Goal: Task Accomplishment & Management: Use online tool/utility

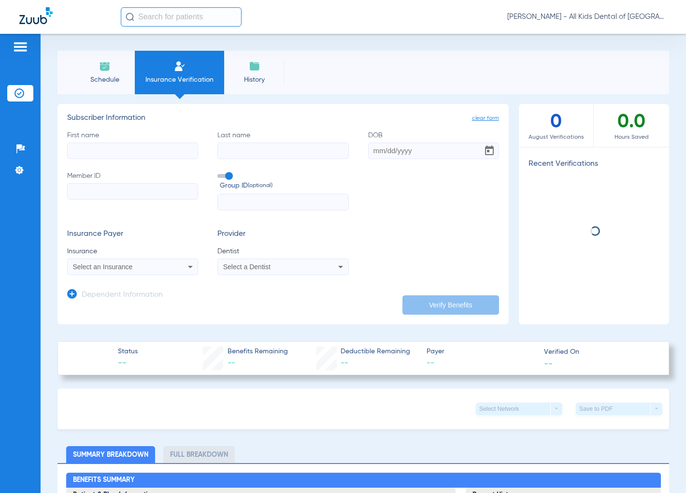
click at [108, 75] on span "Schedule" at bounding box center [105, 80] width 46 height 10
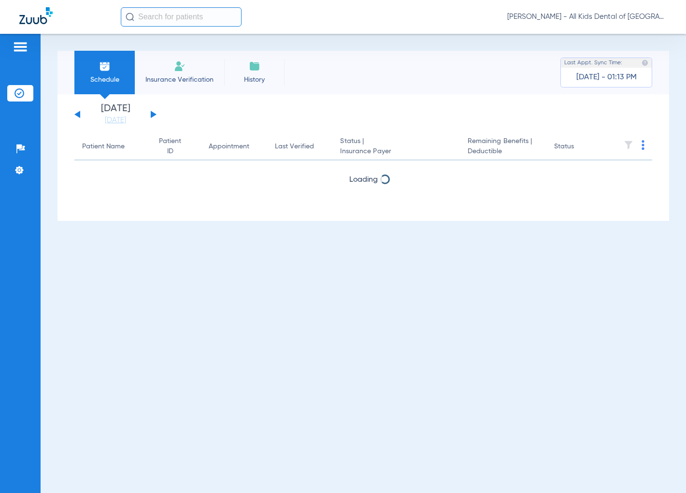
click at [153, 114] on button at bounding box center [154, 114] width 6 height 7
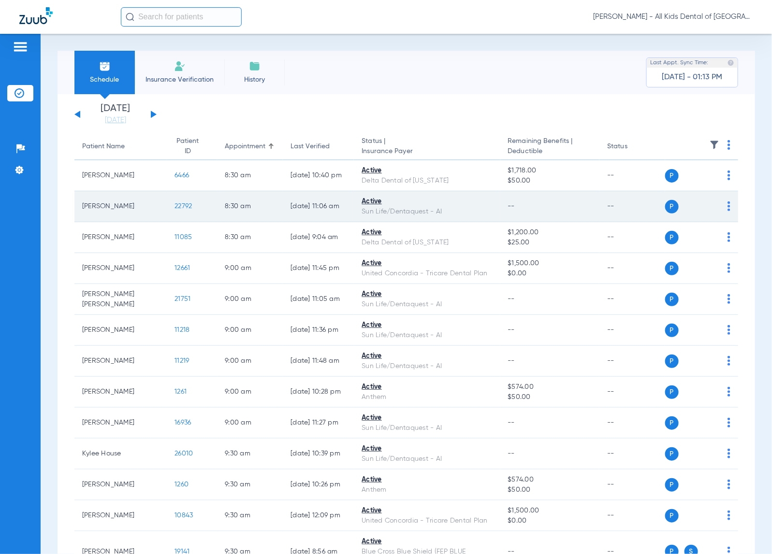
drag, startPoint x: 578, startPoint y: 0, endPoint x: 446, endPoint y: 197, distance: 236.9
click at [504, 87] on div "Schedule Insurance Verification History Last Appt. Sync Time: Today - 01:13 PM" at bounding box center [407, 73] width 698 height 44
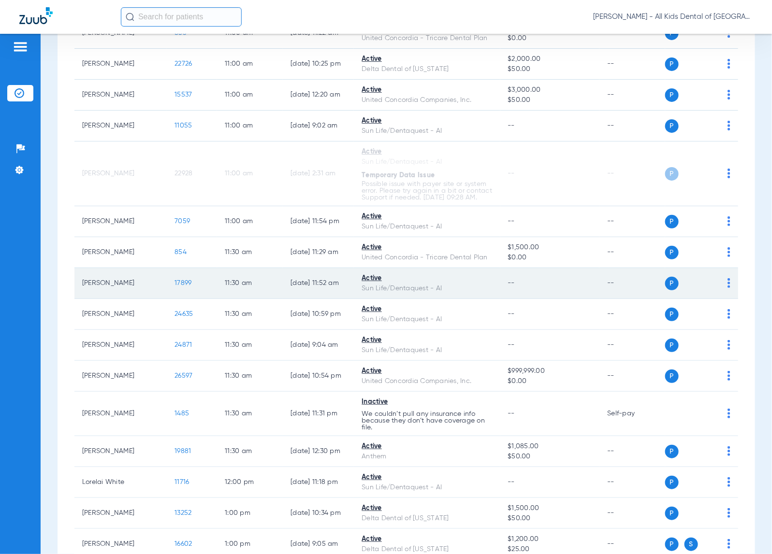
scroll to position [846, 0]
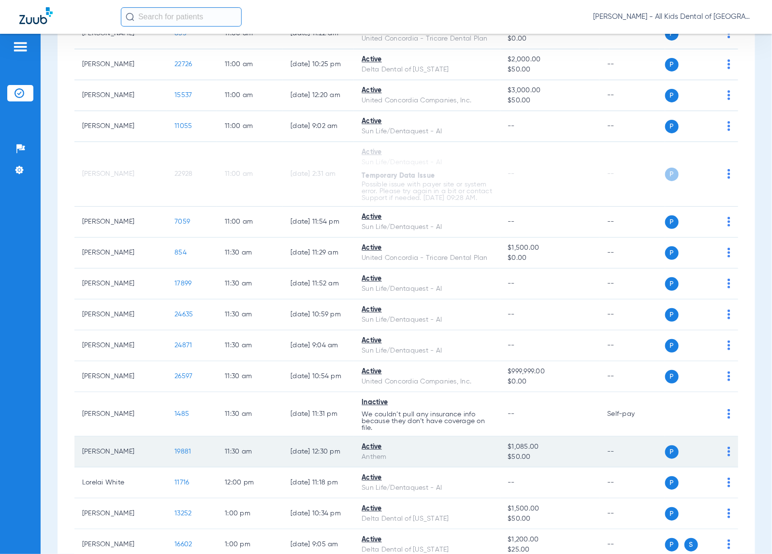
click at [175, 455] on span "19881" at bounding box center [183, 452] width 16 height 7
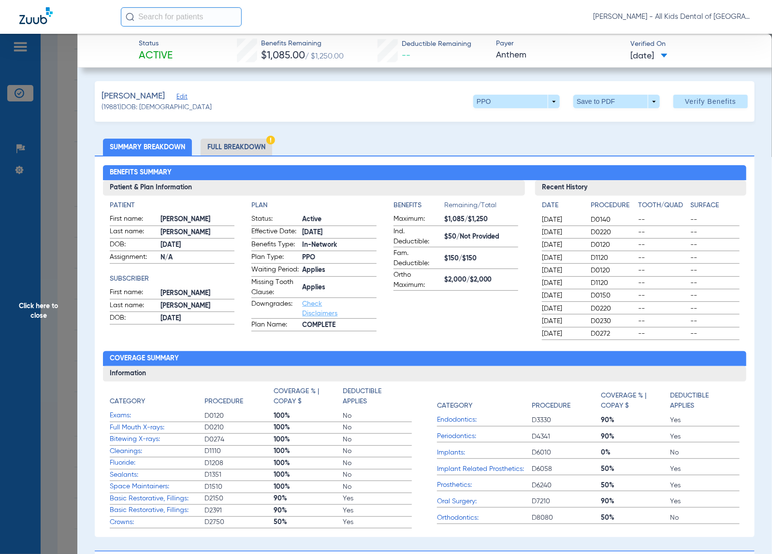
click at [256, 147] on li "Full Breakdown" at bounding box center [237, 147] width 72 height 17
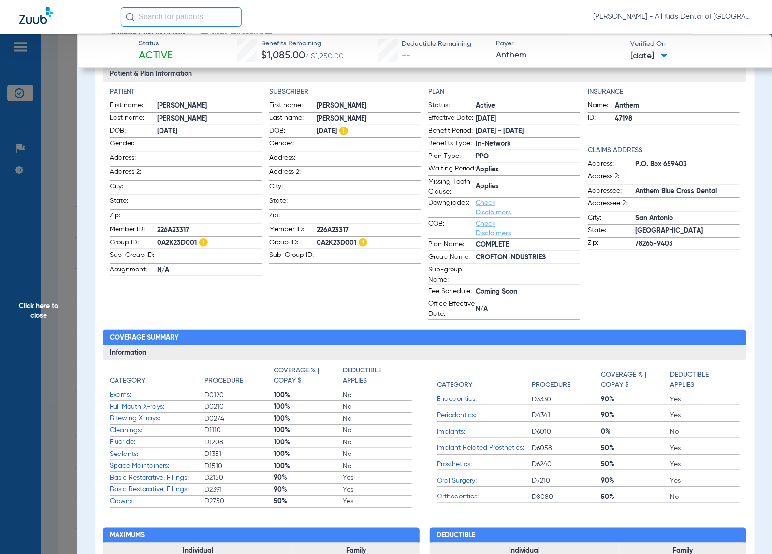
scroll to position [121, 0]
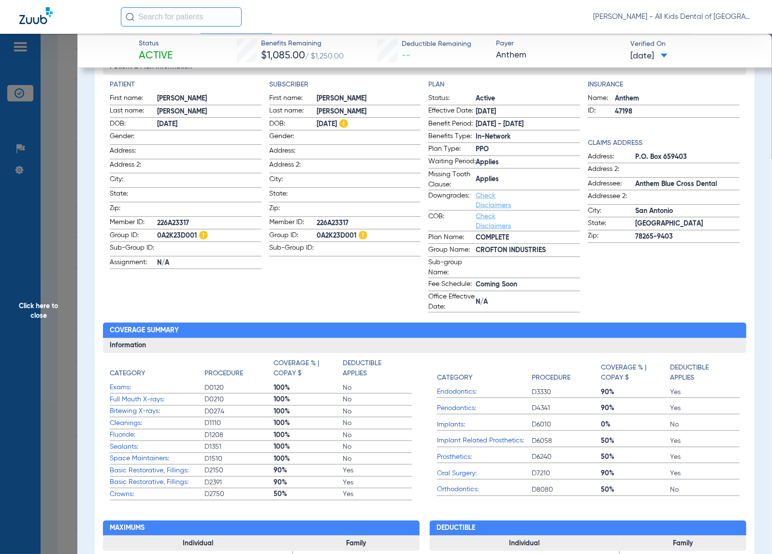
click at [59, 412] on span "Click here to close" at bounding box center [38, 311] width 77 height 554
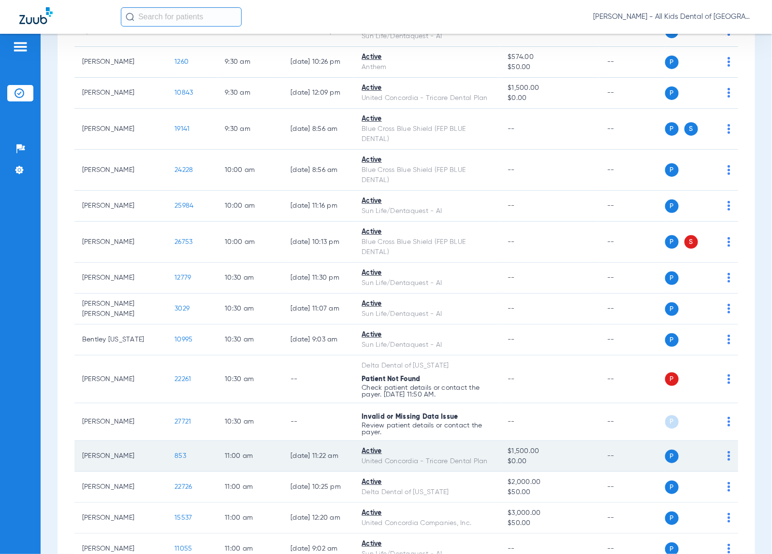
scroll to position [0, 0]
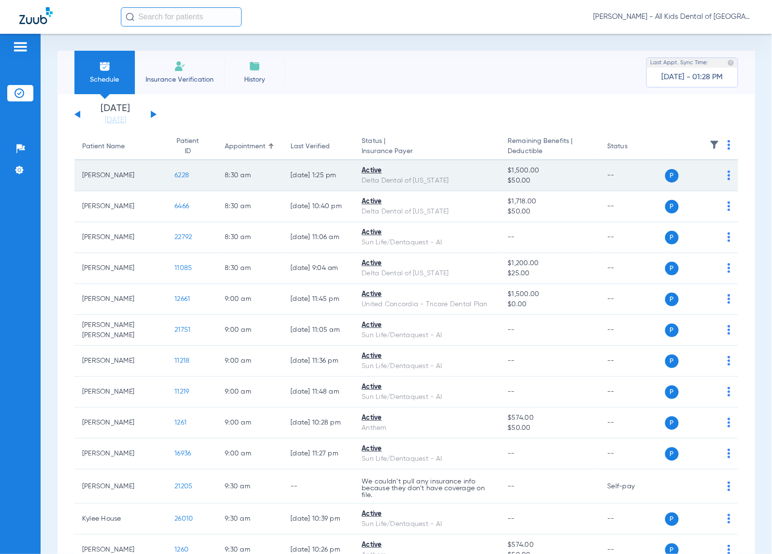
click at [175, 175] on span "6228" at bounding box center [182, 175] width 15 height 7
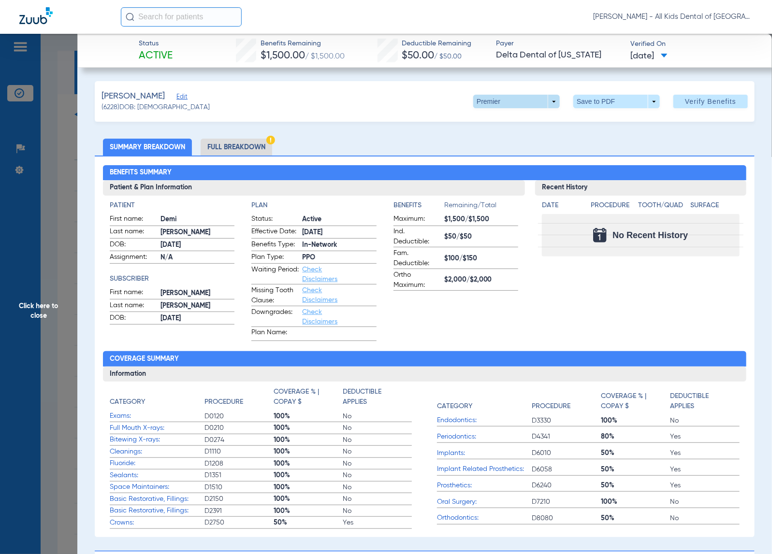
click at [506, 107] on span at bounding box center [516, 101] width 23 height 23
click at [508, 119] on span "PPO" at bounding box center [495, 120] width 45 height 7
click at [264, 143] on li "Full Breakdown" at bounding box center [237, 147] width 72 height 17
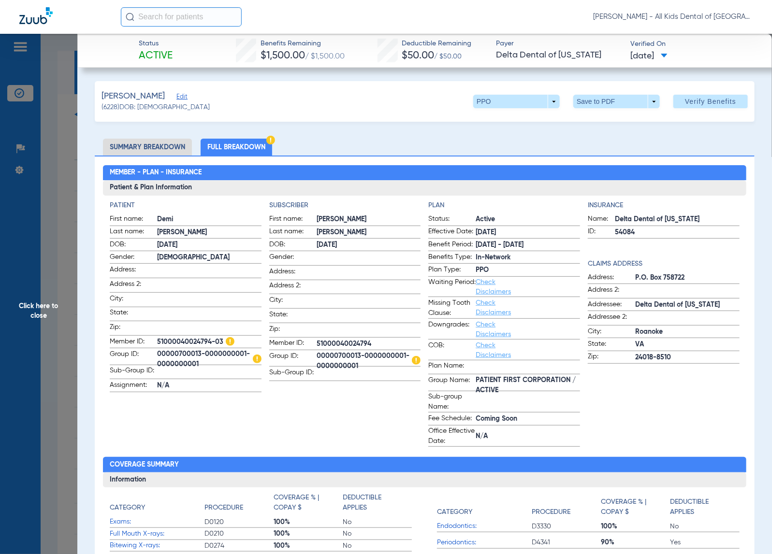
drag, startPoint x: 170, startPoint y: 143, endPoint x: 31, endPoint y: 172, distance: 141.7
click at [170, 143] on li "Summary Breakdown" at bounding box center [147, 147] width 89 height 17
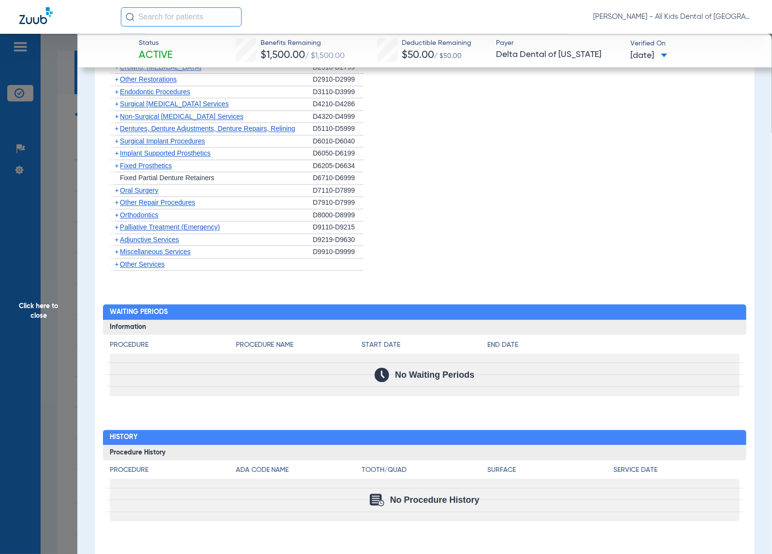
scroll to position [462, 0]
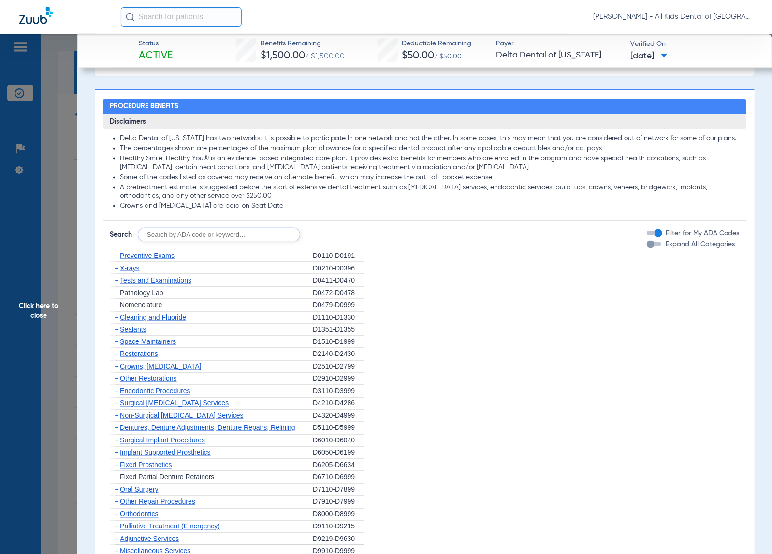
click at [165, 318] on span "Cleaning and Fluoride" at bounding box center [153, 318] width 66 height 8
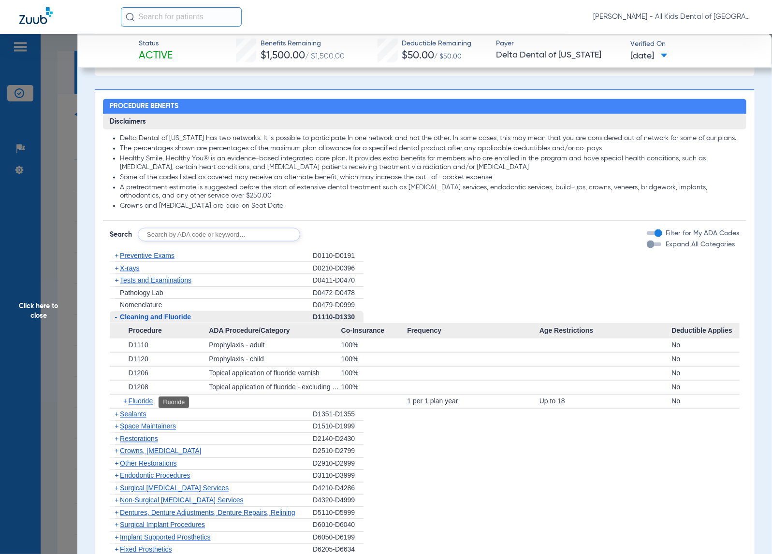
click at [148, 402] on span "Fluoride" at bounding box center [141, 402] width 25 height 8
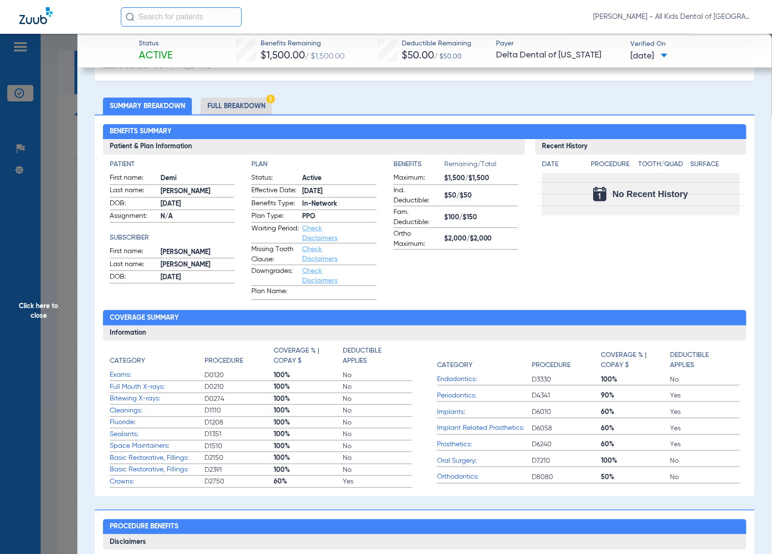
scroll to position [0, 0]
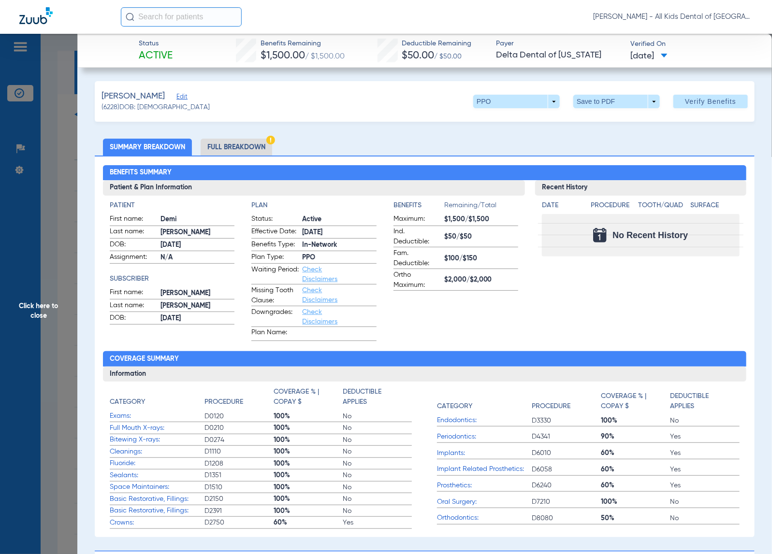
click at [242, 143] on li "Full Breakdown" at bounding box center [237, 147] width 72 height 17
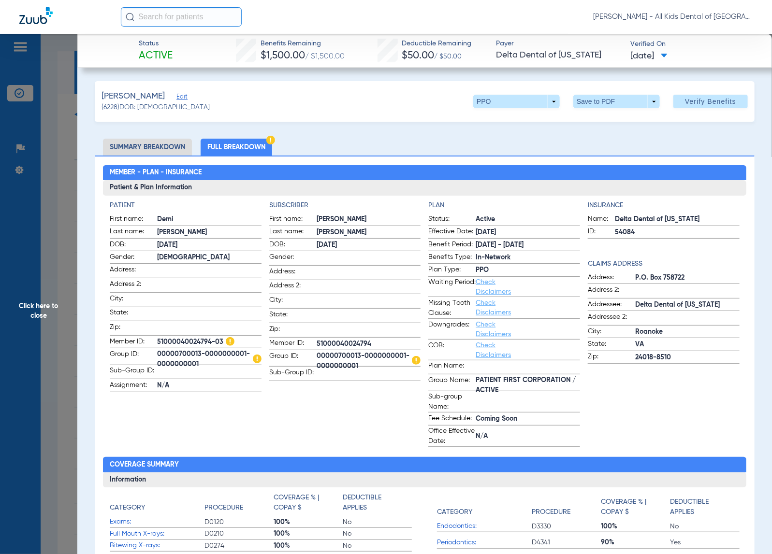
click at [450, 147] on ul "Summary Breakdown Full Breakdown" at bounding box center [425, 147] width 660 height 17
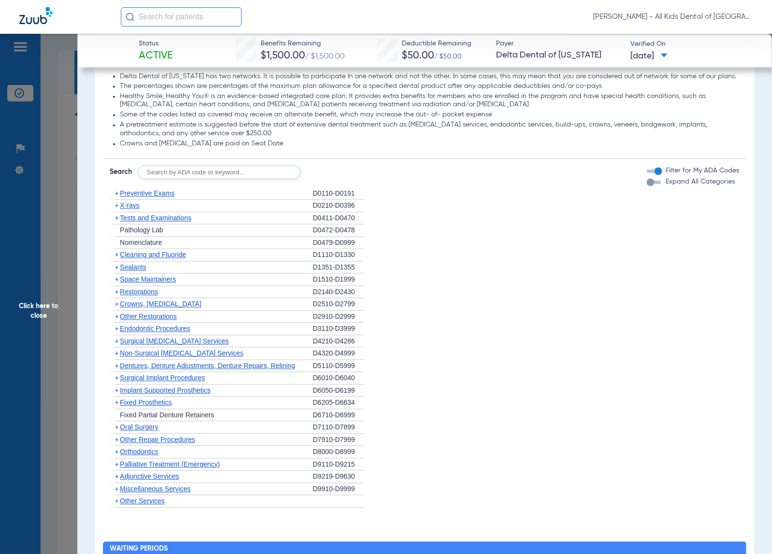
scroll to position [725, 0]
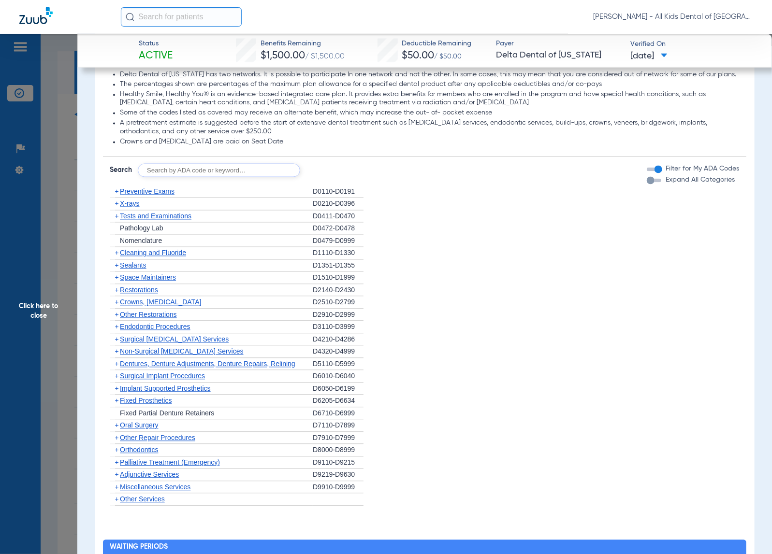
click at [144, 267] on span "Sealants" at bounding box center [133, 266] width 26 height 8
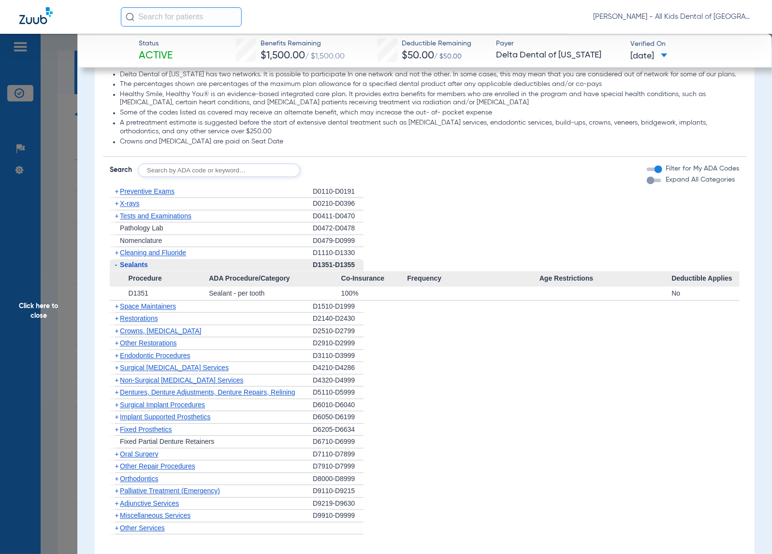
click at [133, 203] on span "X-rays" at bounding box center [129, 204] width 19 height 8
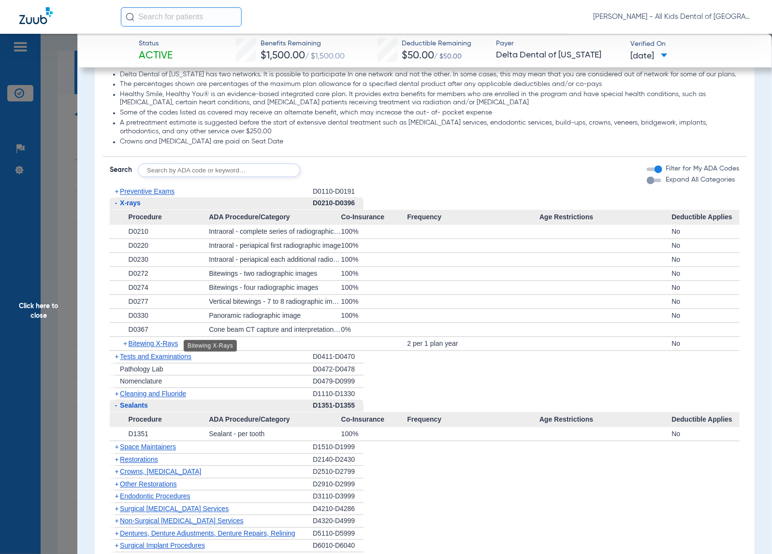
click at [170, 347] on span "Bitewing X-Rays" at bounding box center [154, 344] width 50 height 8
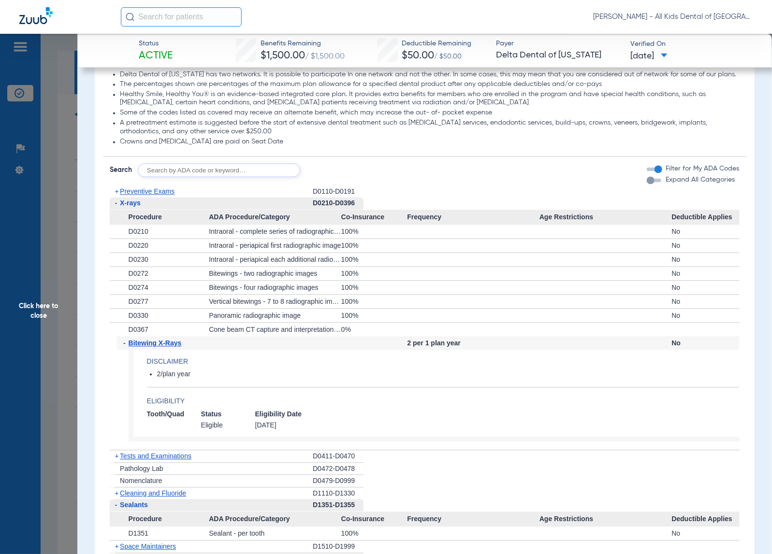
scroll to position [786, 0]
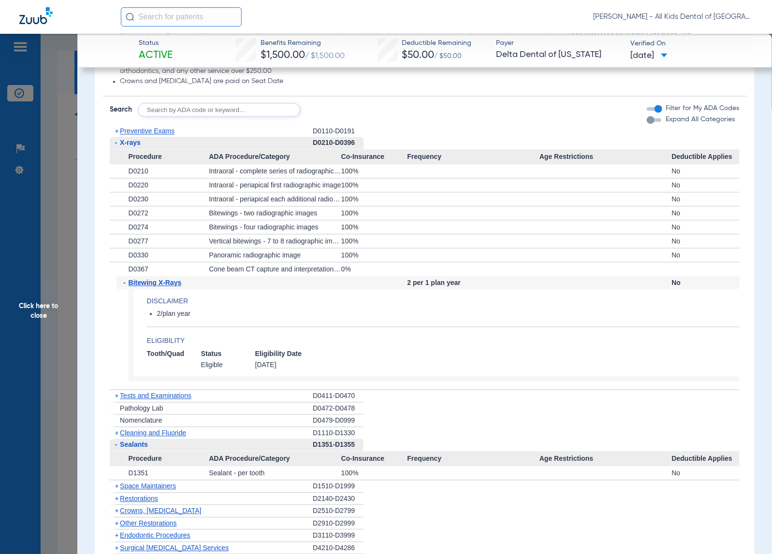
drag, startPoint x: 45, startPoint y: 255, endPoint x: 30, endPoint y: 266, distance: 19.0
click at [45, 255] on span "Click here to close" at bounding box center [38, 311] width 77 height 554
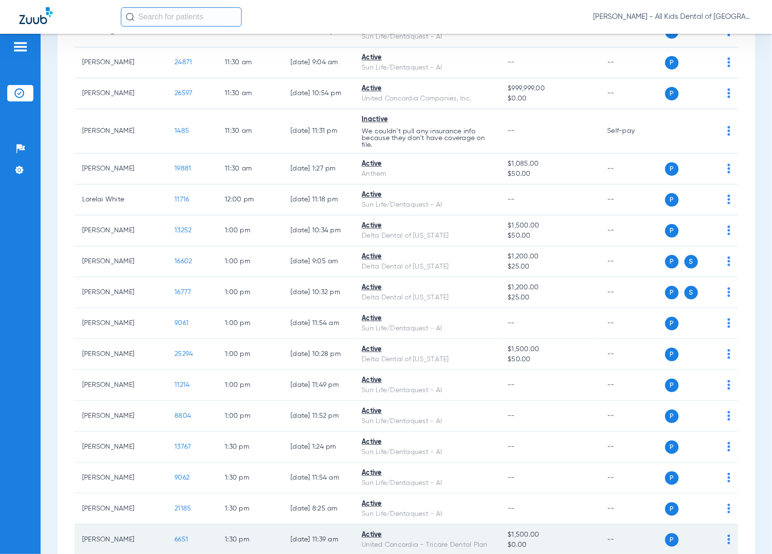
scroll to position [1329, 0]
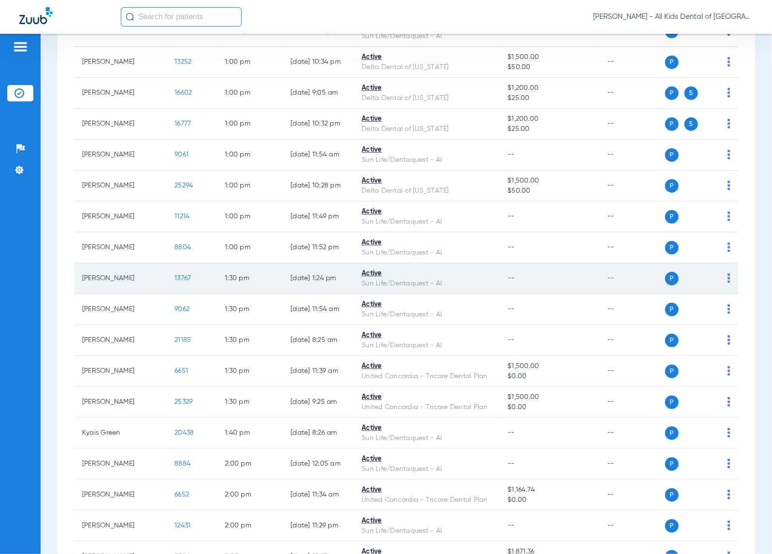
click at [175, 281] on span "13767" at bounding box center [183, 278] width 16 height 7
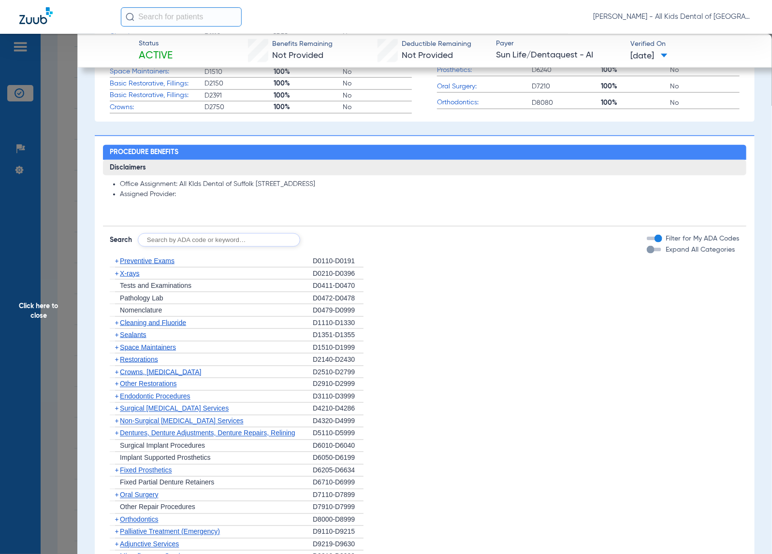
scroll to position [423, 0]
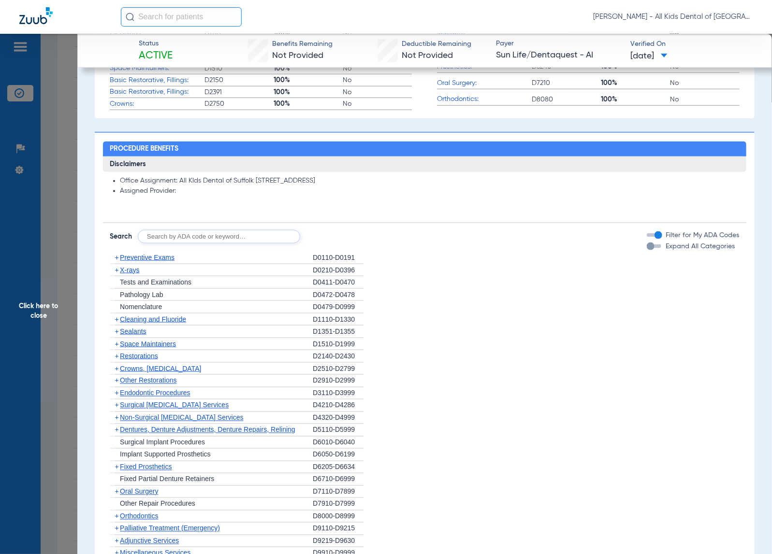
click at [163, 318] on span "Cleaning and Fluoride" at bounding box center [153, 320] width 66 height 8
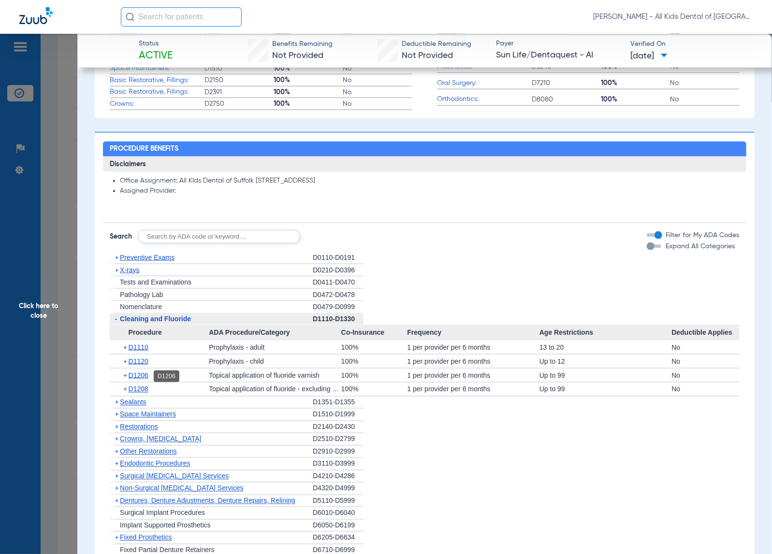
click at [139, 375] on span "D1206" at bounding box center [139, 376] width 20 height 8
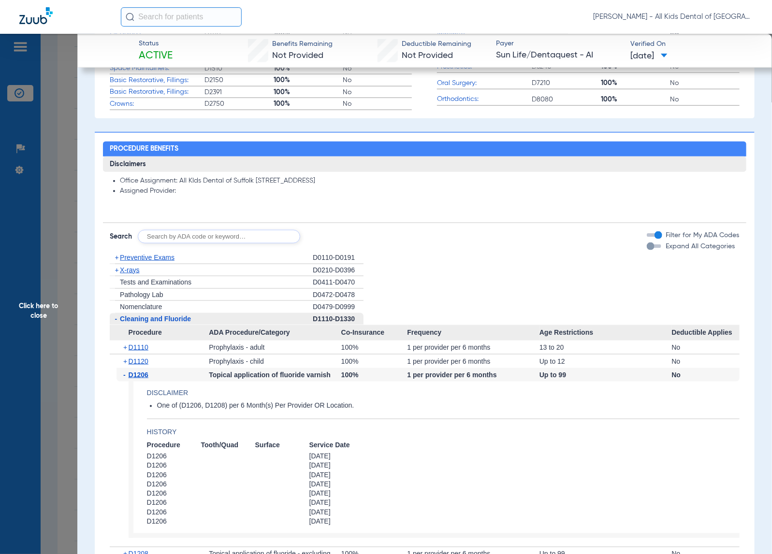
drag, startPoint x: 66, startPoint y: 312, endPoint x: 170, endPoint y: 368, distance: 118.8
click at [66, 311] on span "Click here to close" at bounding box center [38, 311] width 77 height 554
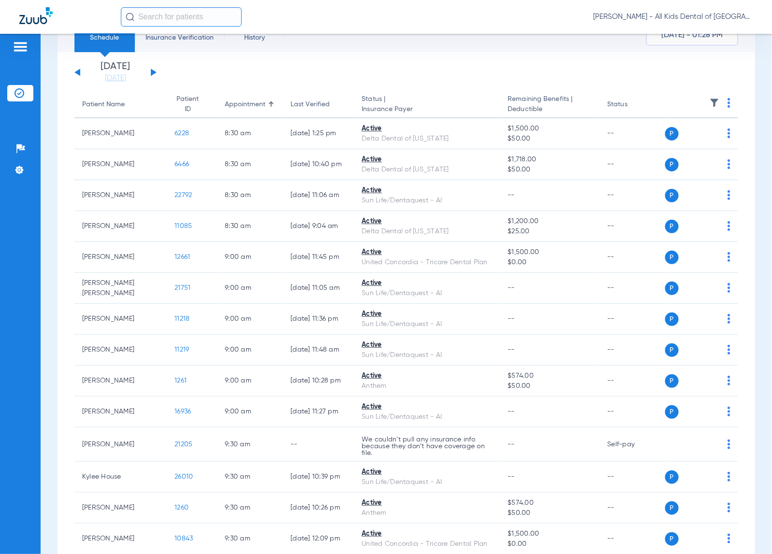
scroll to position [60, 0]
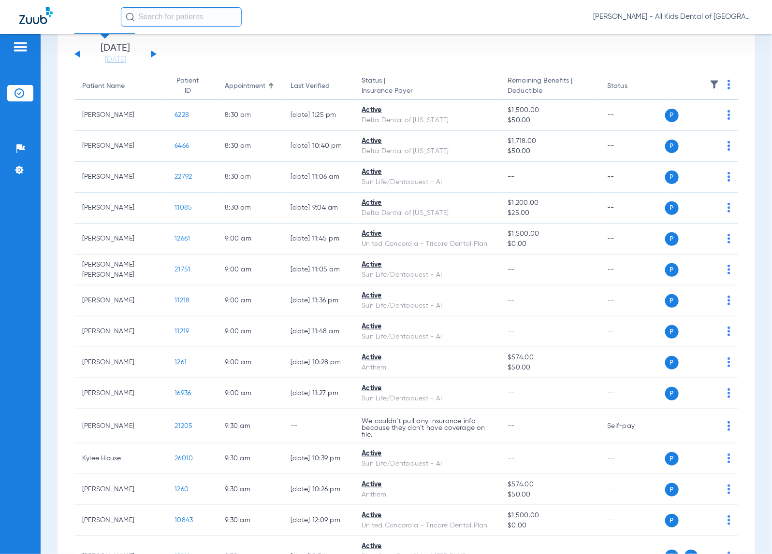
click at [191, 20] on input "text" at bounding box center [181, 16] width 121 height 19
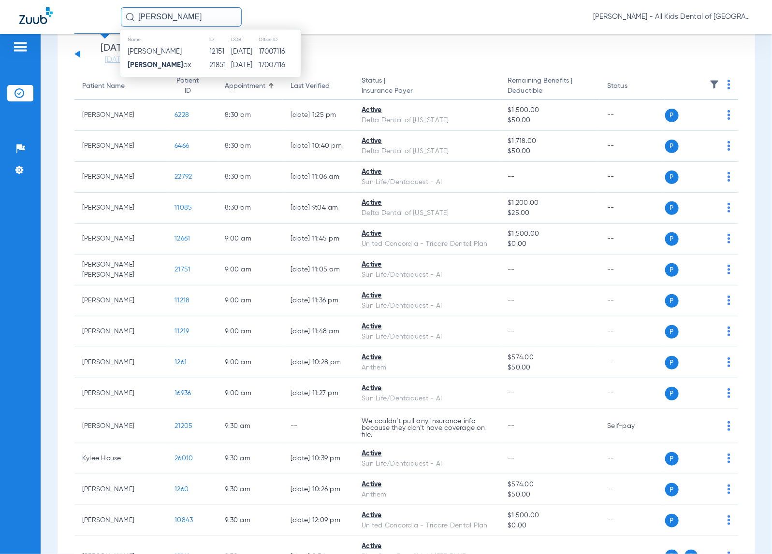
type input "[PERSON_NAME]"
click at [149, 66] on strong "[PERSON_NAME]" at bounding box center [156, 64] width 56 height 7
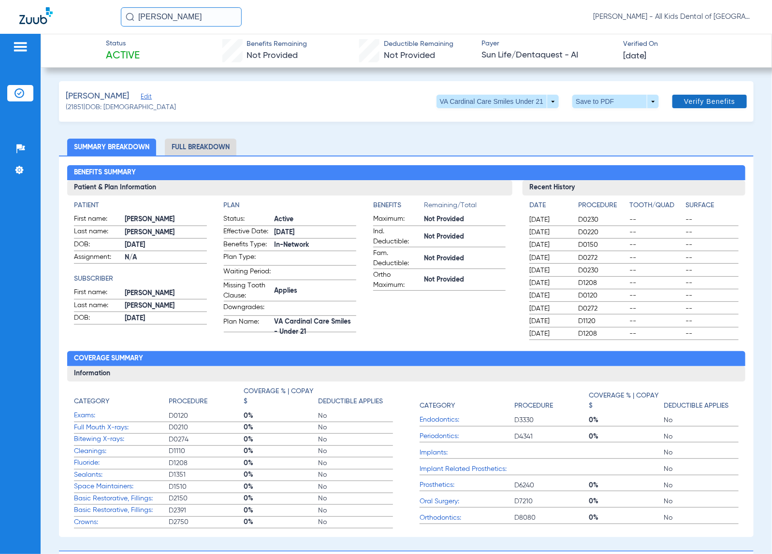
click at [699, 104] on span "Verify Benefits" at bounding box center [709, 102] width 51 height 8
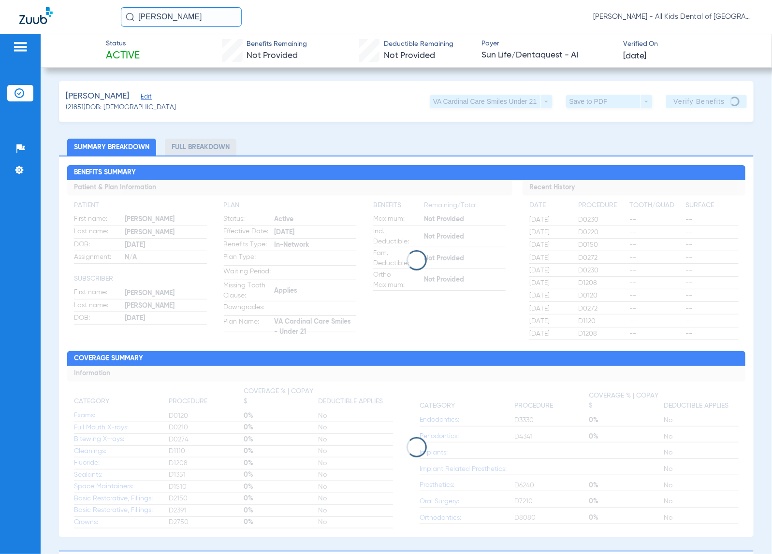
click at [13, 417] on div "Patients Insurance Verification Setup Help Center Settings" at bounding box center [20, 311] width 41 height 554
click at [30, 44] on div at bounding box center [20, 48] width 26 height 15
click at [20, 46] on img at bounding box center [20, 47] width 15 height 12
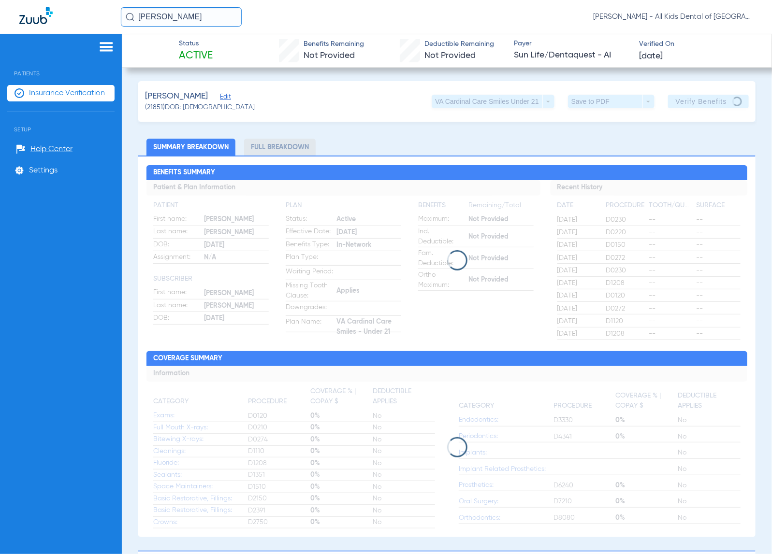
click at [109, 44] on img at bounding box center [106, 47] width 15 height 12
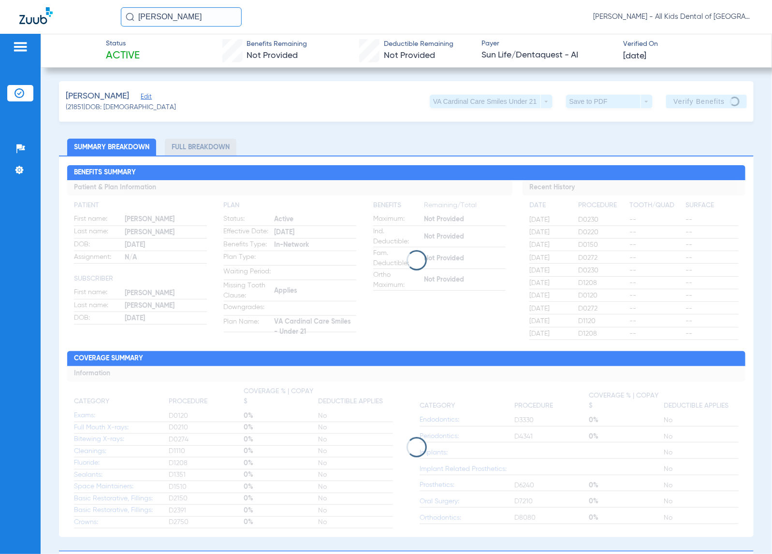
click at [22, 46] on img at bounding box center [20, 47] width 15 height 12
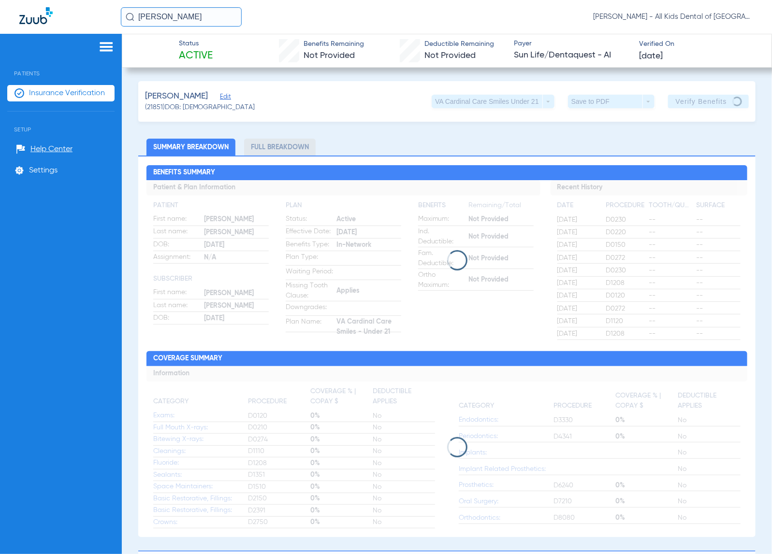
click at [43, 88] on span "Insurance Verification" at bounding box center [67, 93] width 76 height 10
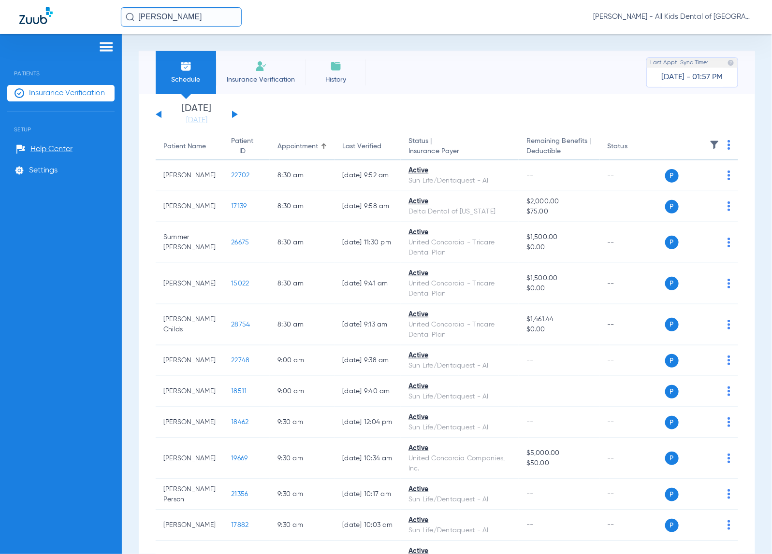
click at [233, 113] on button at bounding box center [235, 114] width 6 height 7
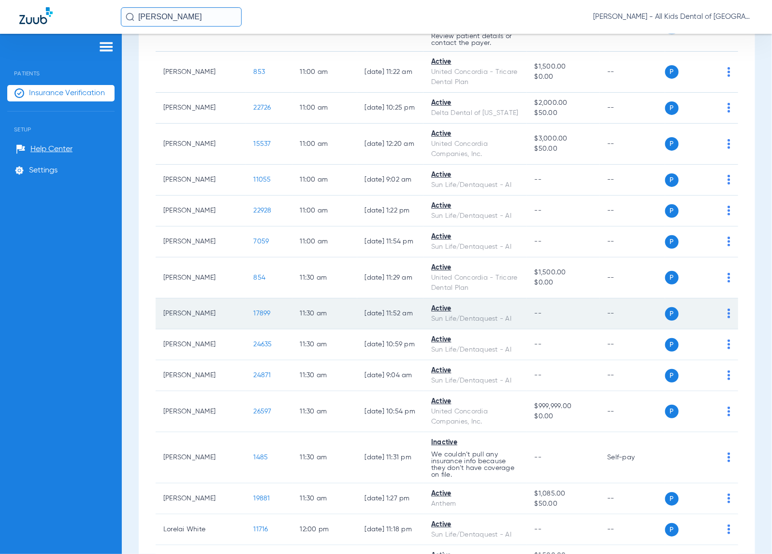
scroll to position [906, 0]
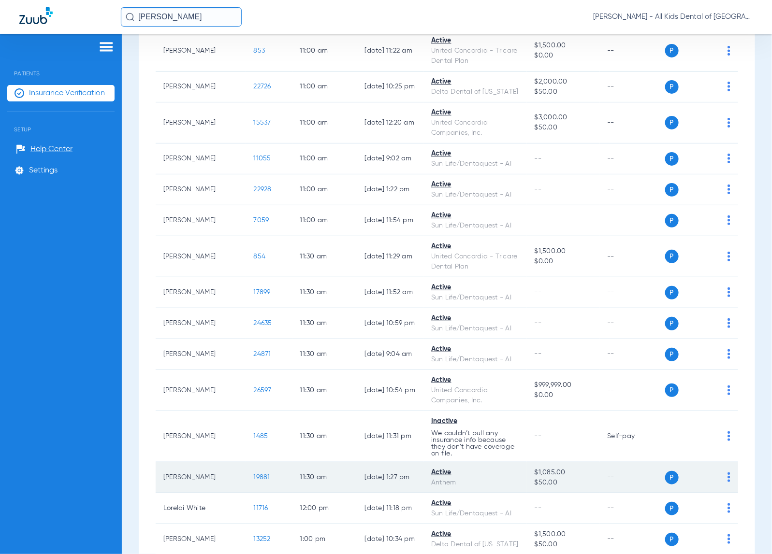
click at [254, 474] on span "19881" at bounding box center [262, 477] width 16 height 7
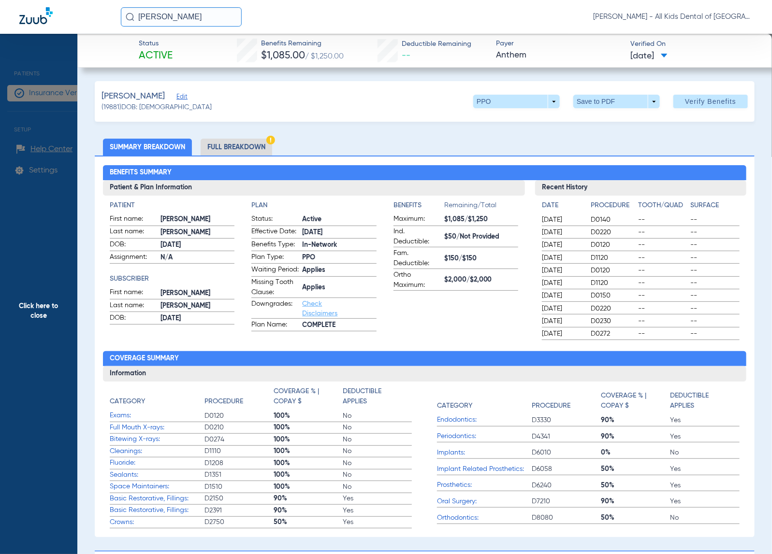
click at [246, 148] on li "Full Breakdown" at bounding box center [237, 147] width 72 height 17
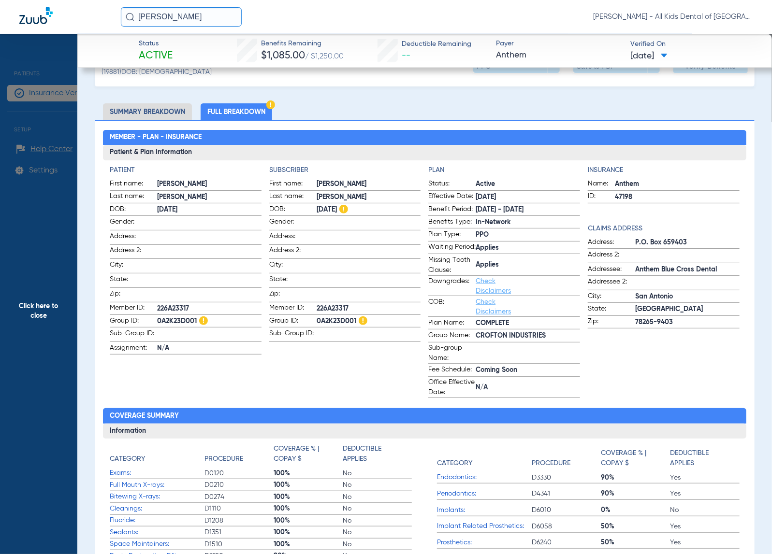
scroll to position [0, 0]
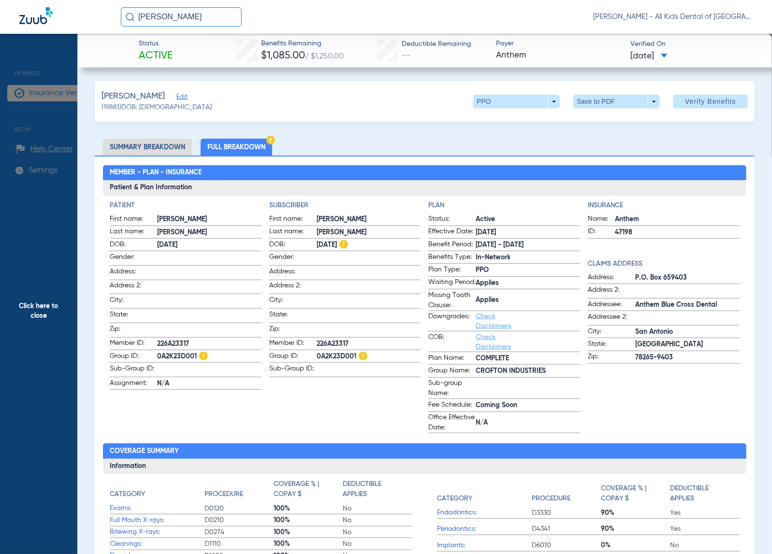
click at [153, 153] on li "Summary Breakdown" at bounding box center [147, 147] width 89 height 17
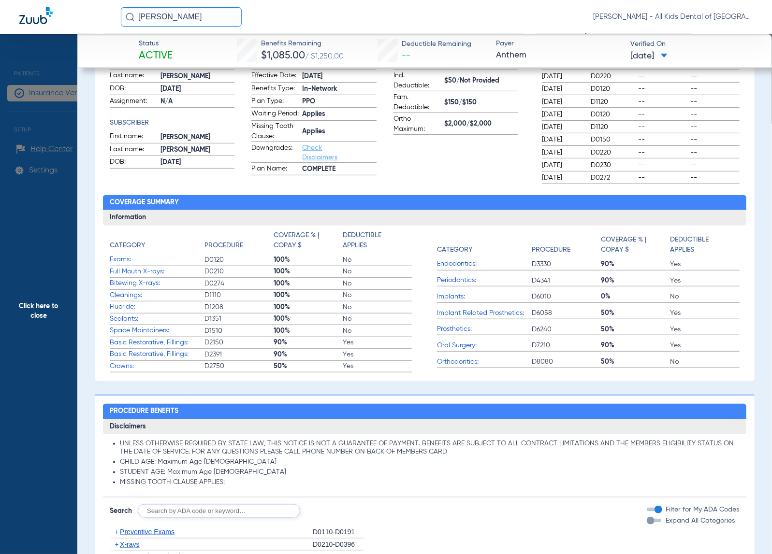
scroll to position [105, 0]
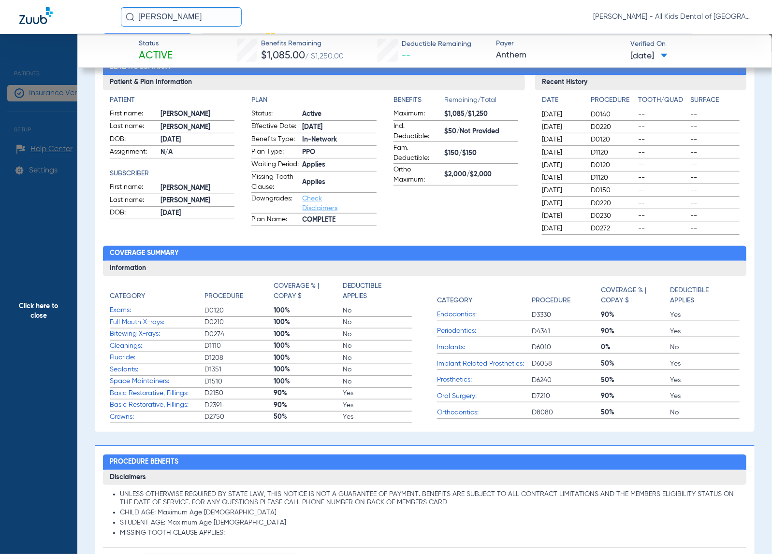
click at [260, 397] on label "Basic Restorative, Fillings: D2150 90% Yes" at bounding box center [261, 394] width 302 height 12
drag, startPoint x: 39, startPoint y: 273, endPoint x: 3, endPoint y: 271, distance: 35.8
click at [39, 273] on span "Click here to close" at bounding box center [38, 311] width 77 height 554
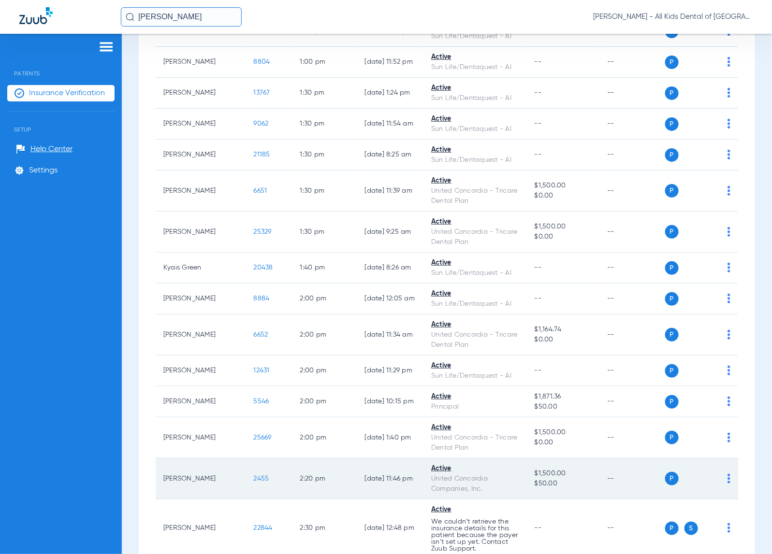
scroll to position [1692, 0]
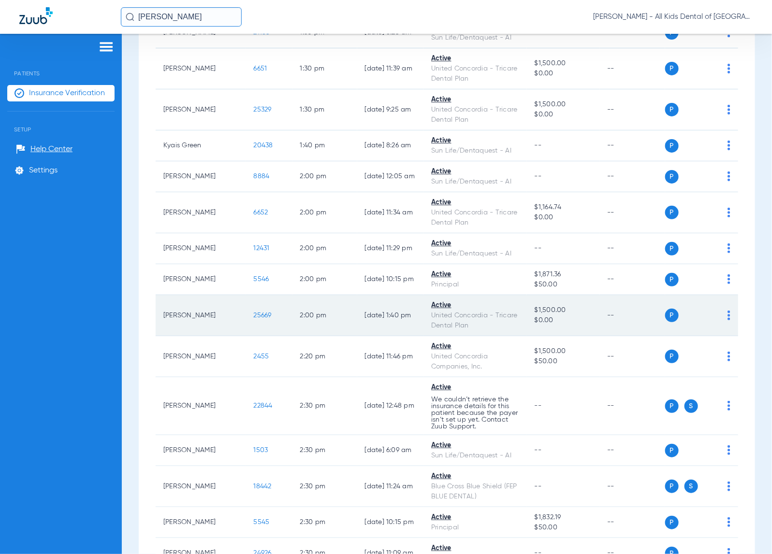
click at [254, 312] on span "25669" at bounding box center [263, 315] width 18 height 7
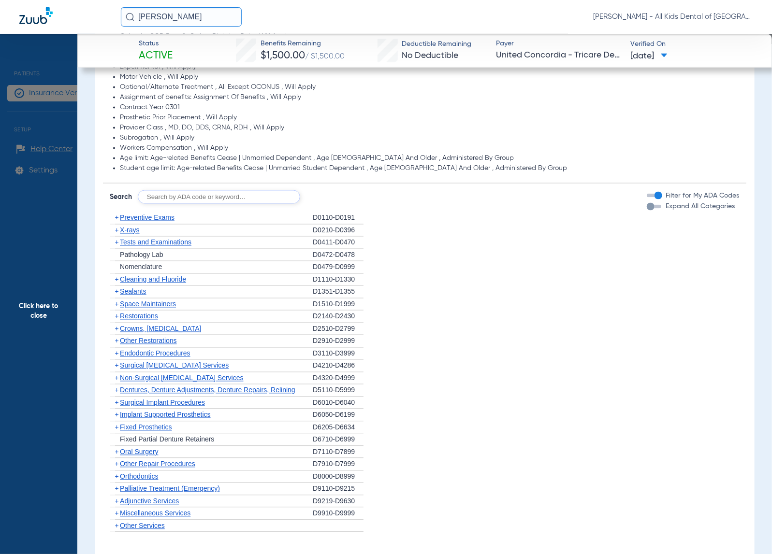
scroll to position [665, 0]
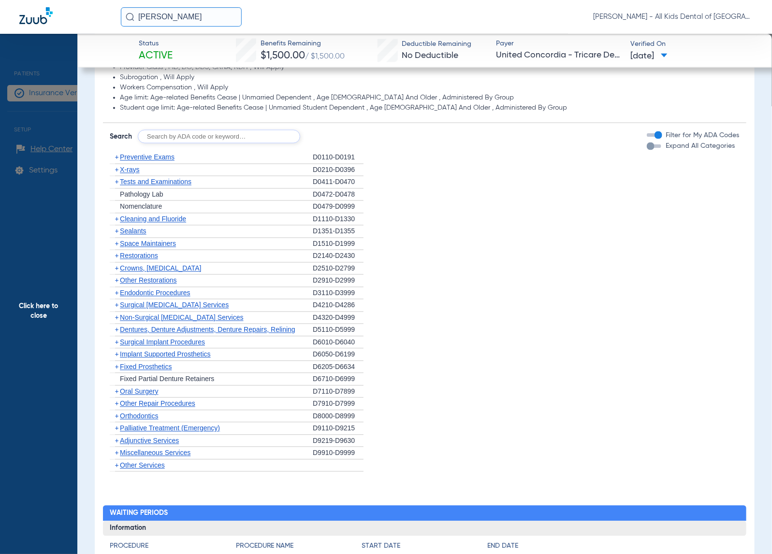
click at [170, 219] on span "Cleaning and Fluoride" at bounding box center [153, 220] width 66 height 8
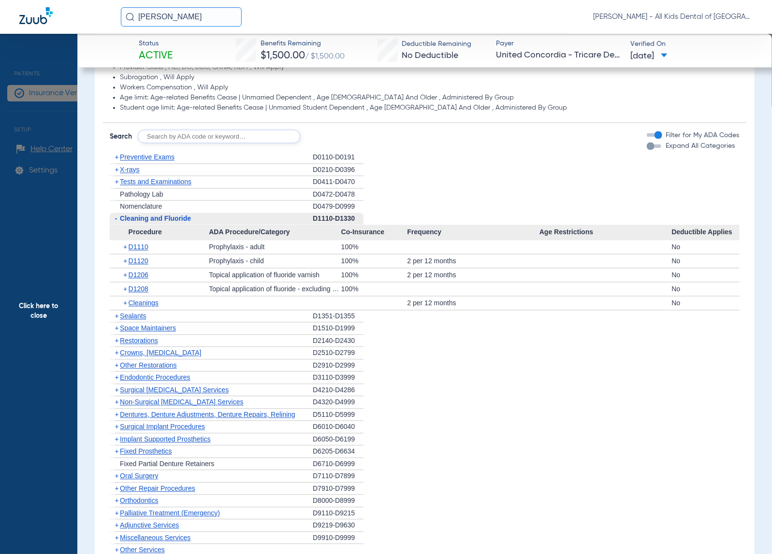
click at [146, 277] on span "D1206" at bounding box center [139, 276] width 20 height 8
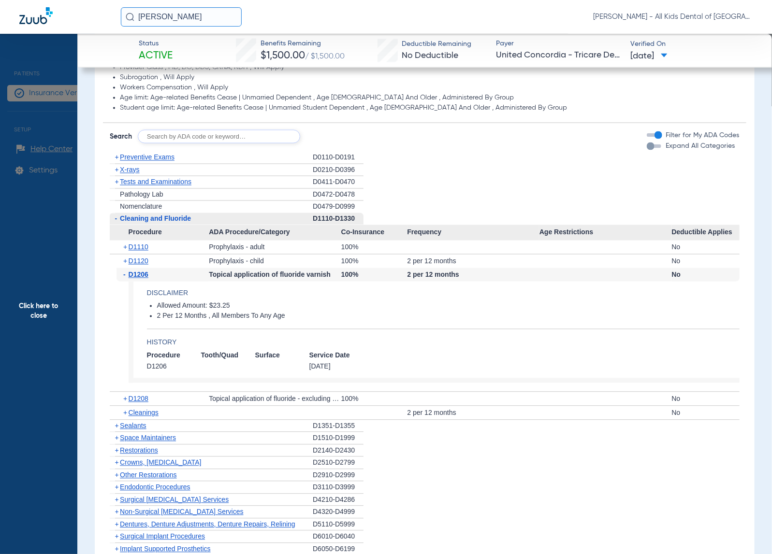
drag, startPoint x: 147, startPoint y: 217, endPoint x: 134, endPoint y: 172, distance: 46.5
click at [147, 217] on span "Cleaning and Fluoride" at bounding box center [155, 219] width 71 height 8
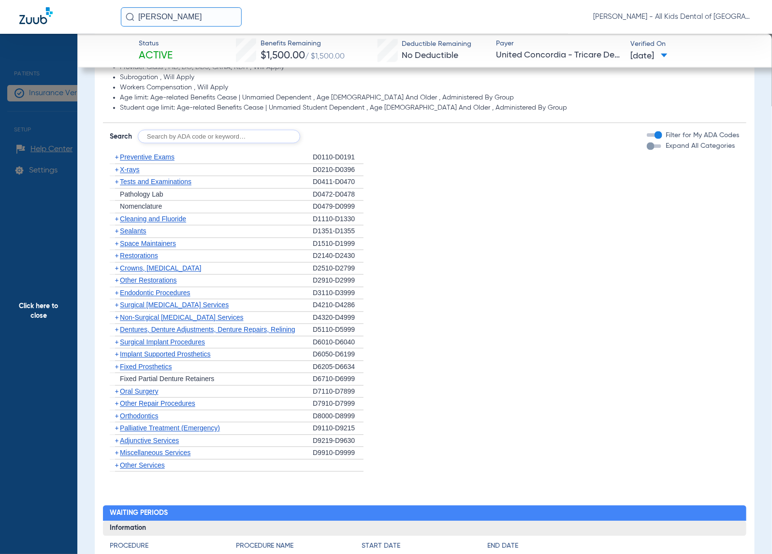
click at [35, 295] on span "Click here to close" at bounding box center [38, 311] width 77 height 554
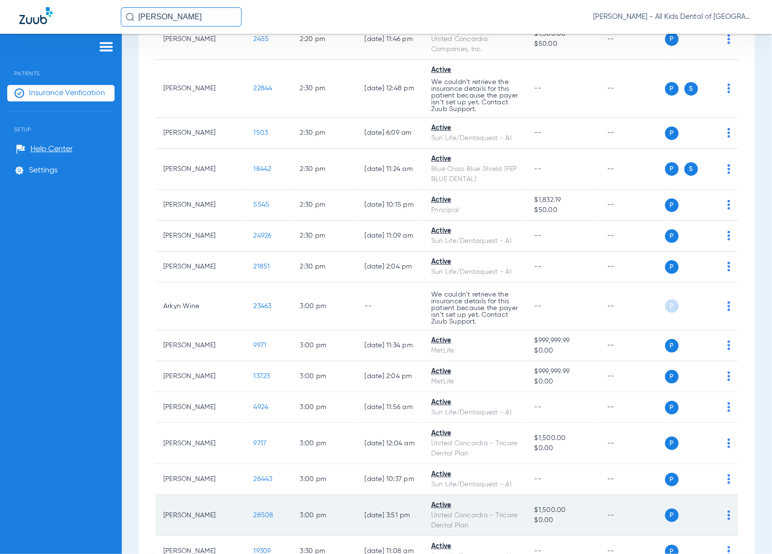
scroll to position [1994, 0]
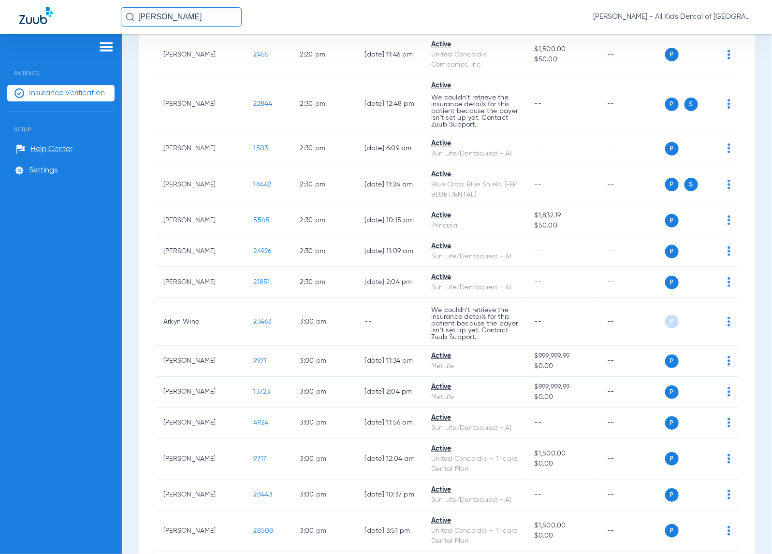
click at [56, 287] on div "Patients Insurance Verification Setup Help Center Settings" at bounding box center [61, 311] width 122 height 554
